Goal: Task Accomplishment & Management: Use online tool/utility

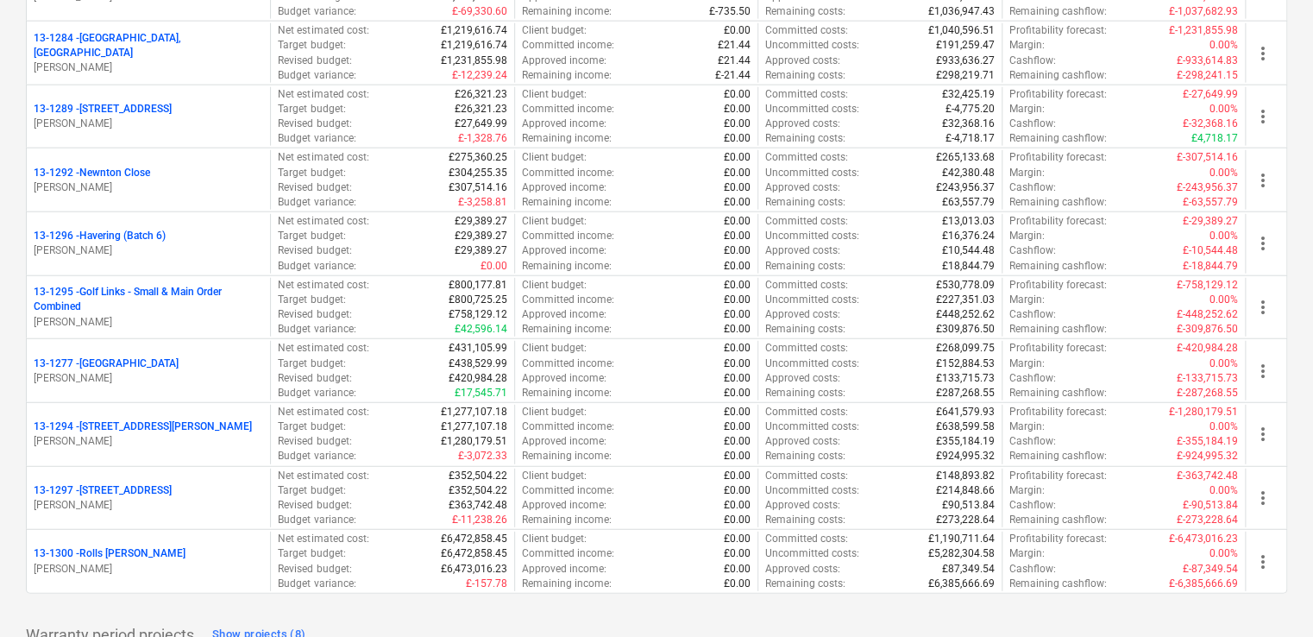
scroll to position [2187, 0]
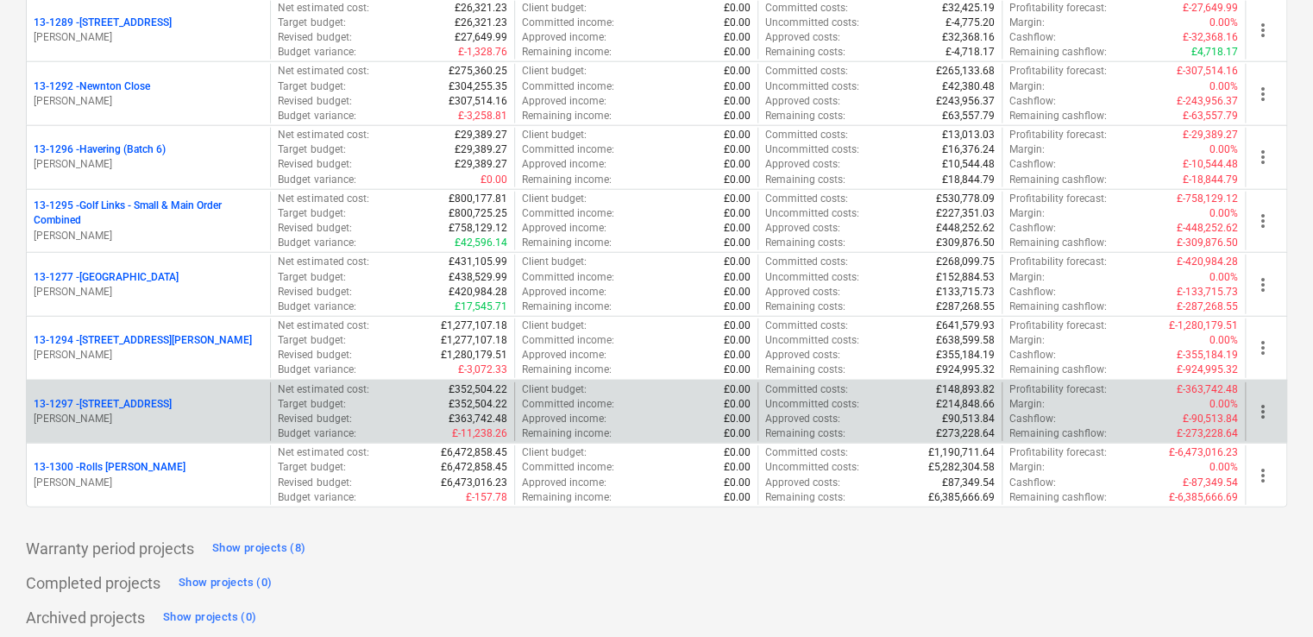
click at [166, 423] on div "[STREET_ADDRESS] Collins" at bounding box center [148, 412] width 243 height 60
click at [132, 412] on p "[PERSON_NAME]" at bounding box center [149, 419] width 230 height 15
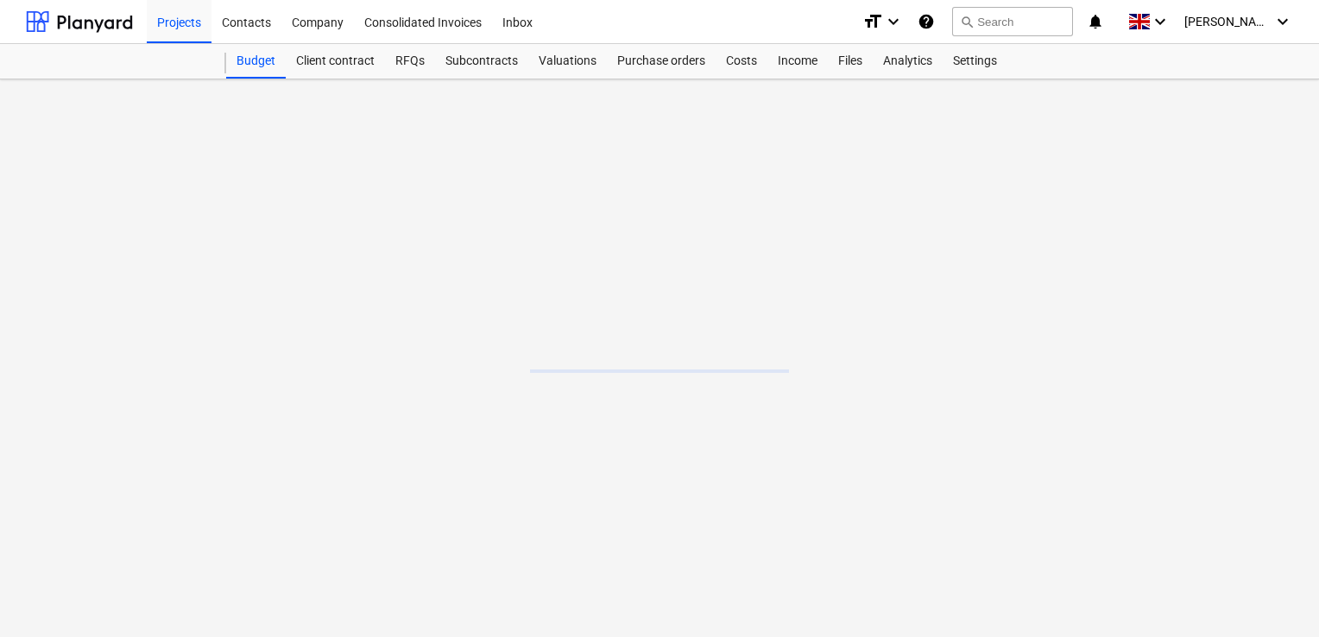
click at [132, 412] on main at bounding box center [659, 357] width 1319 height 557
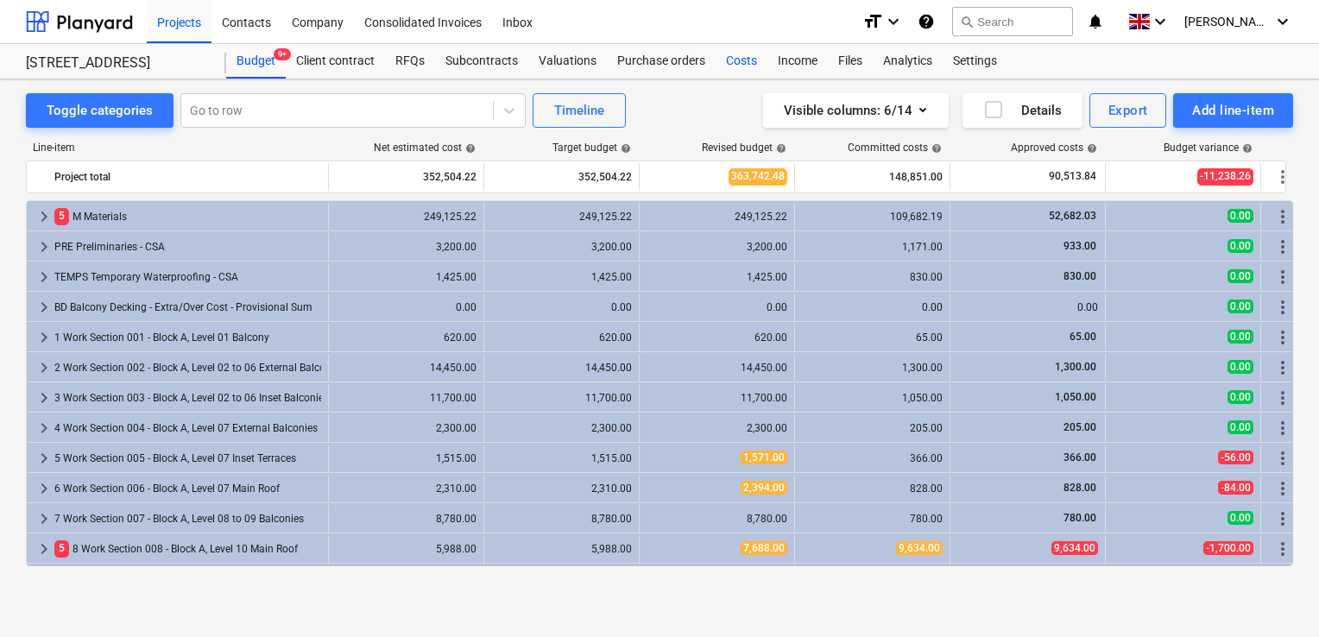
click at [752, 57] on div "Costs" at bounding box center [741, 61] width 52 height 35
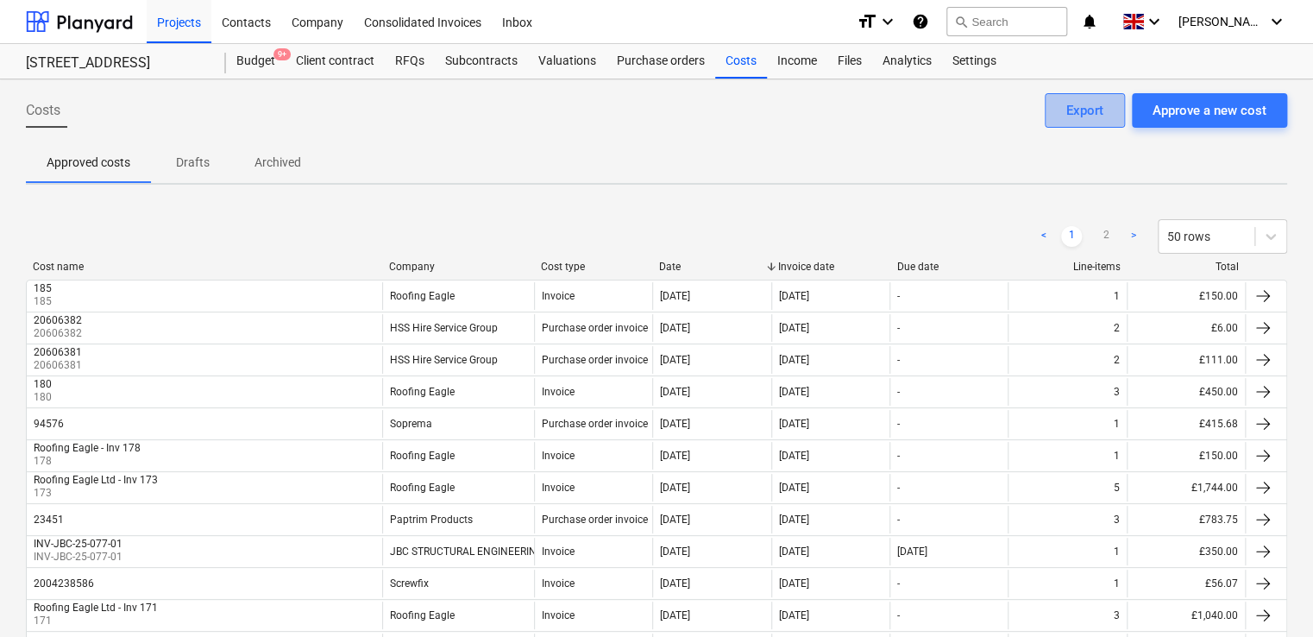
click at [1060, 116] on button "Export" at bounding box center [1085, 110] width 80 height 35
